Goal: Navigation & Orientation: Find specific page/section

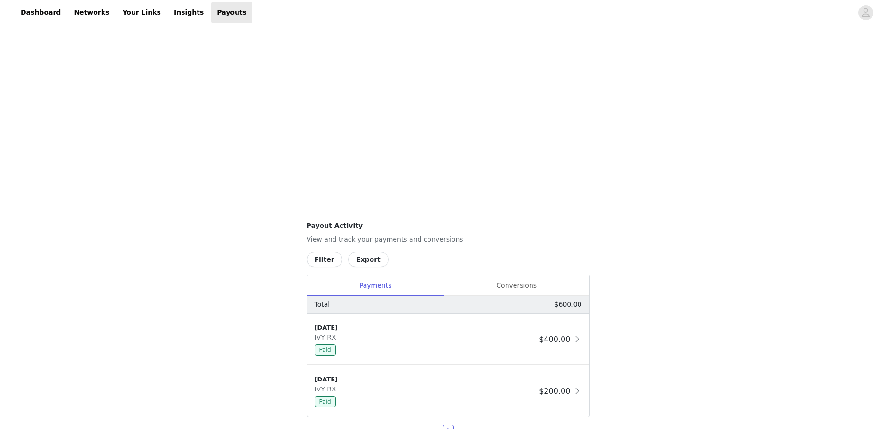
scroll to position [221, 0]
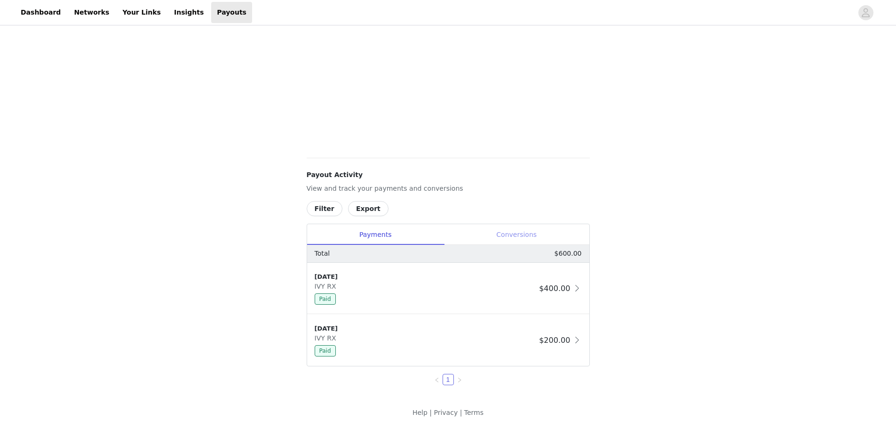
click at [511, 238] on div "Conversions" at bounding box center [516, 234] width 145 height 21
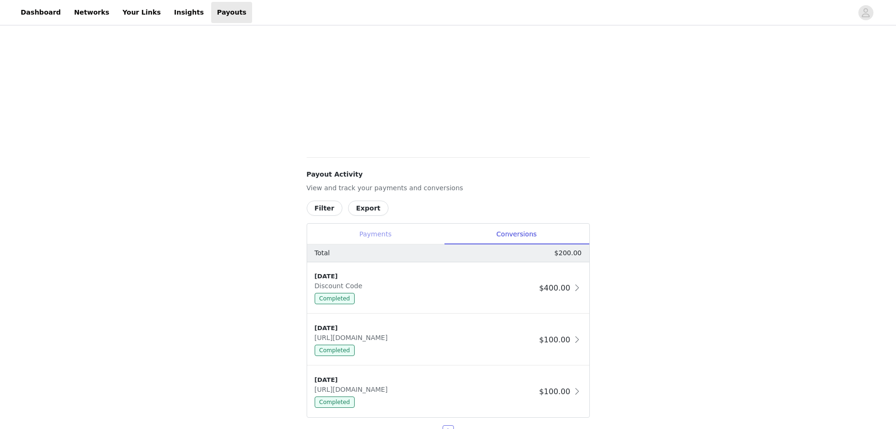
click at [362, 233] on div "Payments" at bounding box center [375, 233] width 137 height 21
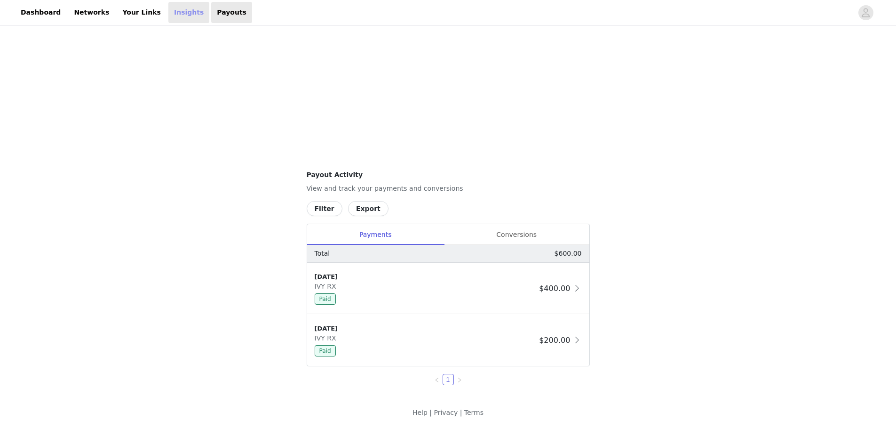
click at [168, 12] on link "Insights" at bounding box center [188, 12] width 41 height 21
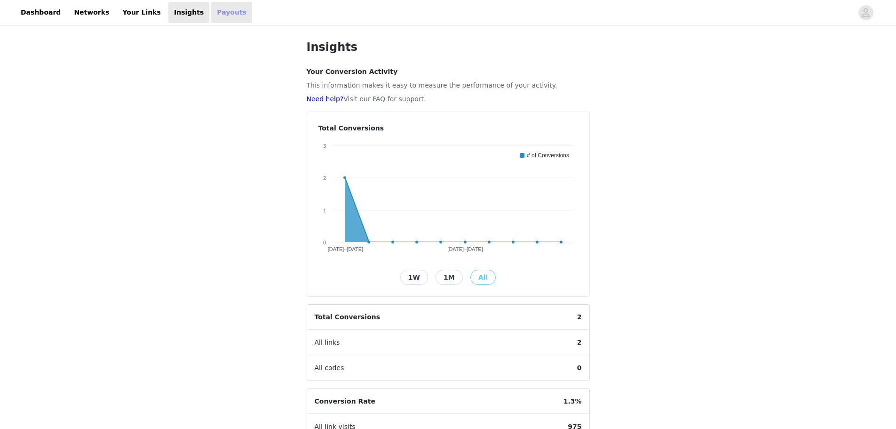
click at [214, 16] on link "Payouts" at bounding box center [231, 12] width 41 height 21
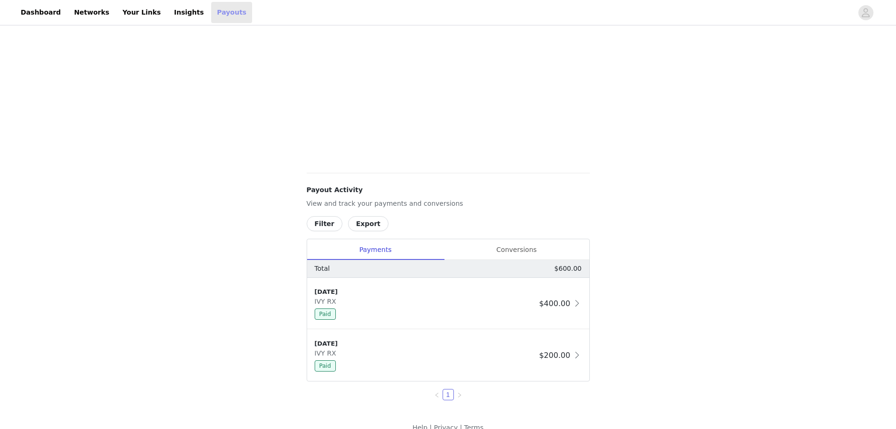
scroll to position [221, 0]
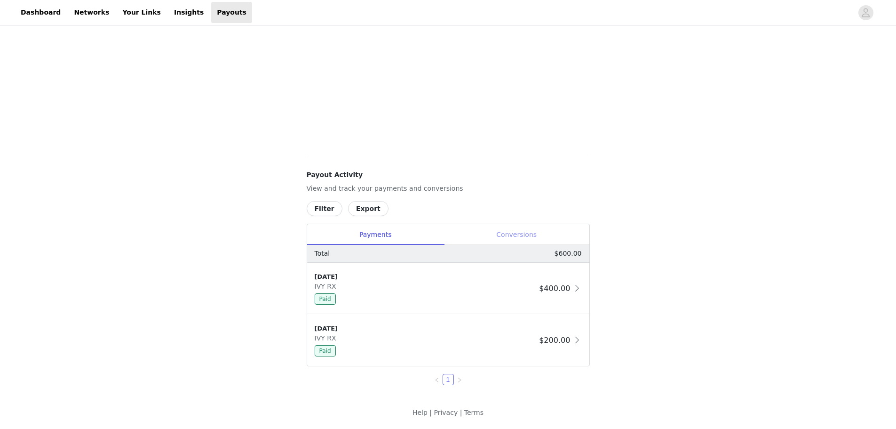
click at [527, 240] on div "Conversions" at bounding box center [516, 234] width 145 height 21
